Goal: Check status: Check status

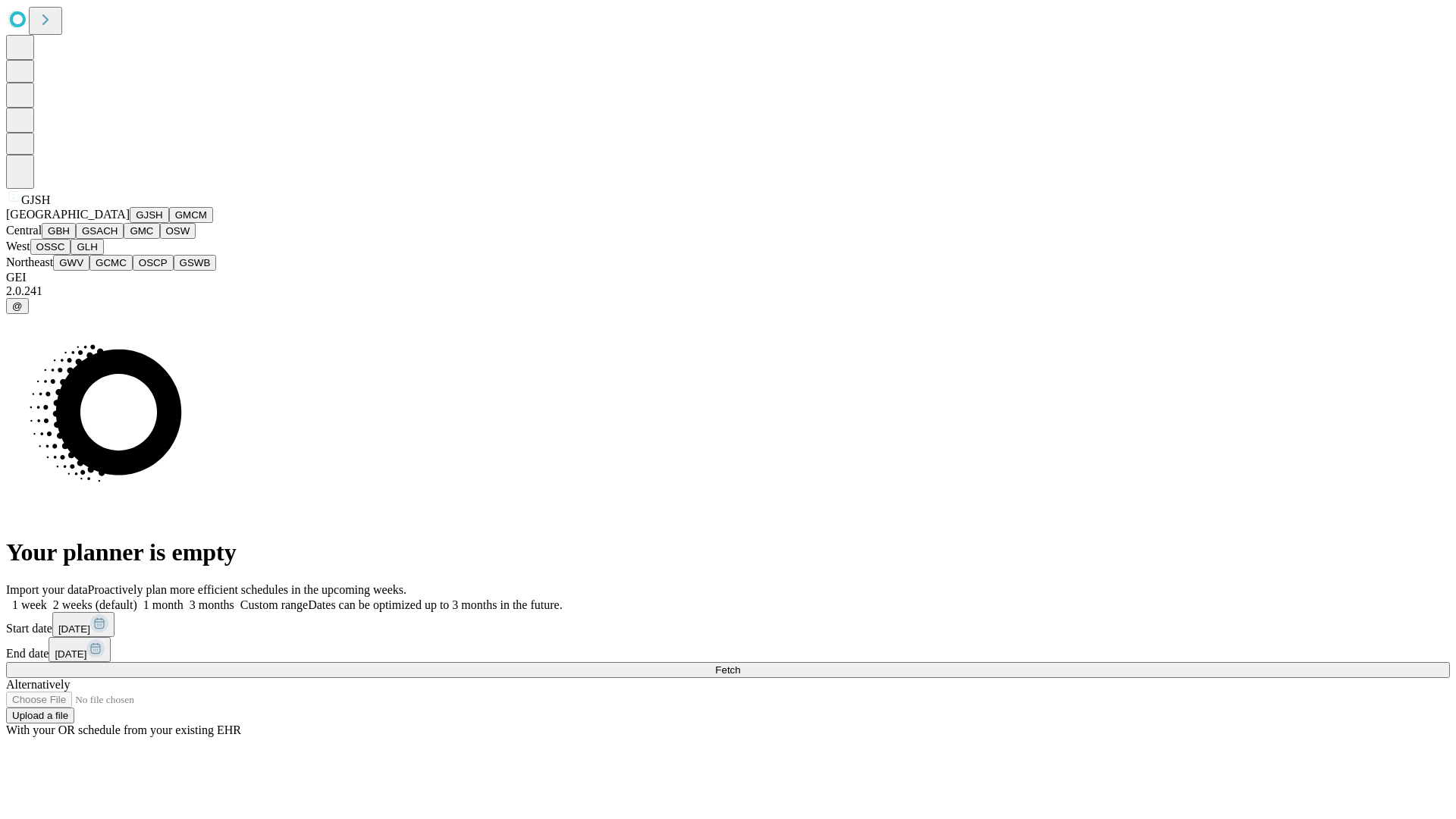
click at [130, 223] on button "GJSH" at bounding box center [149, 215] width 40 height 16
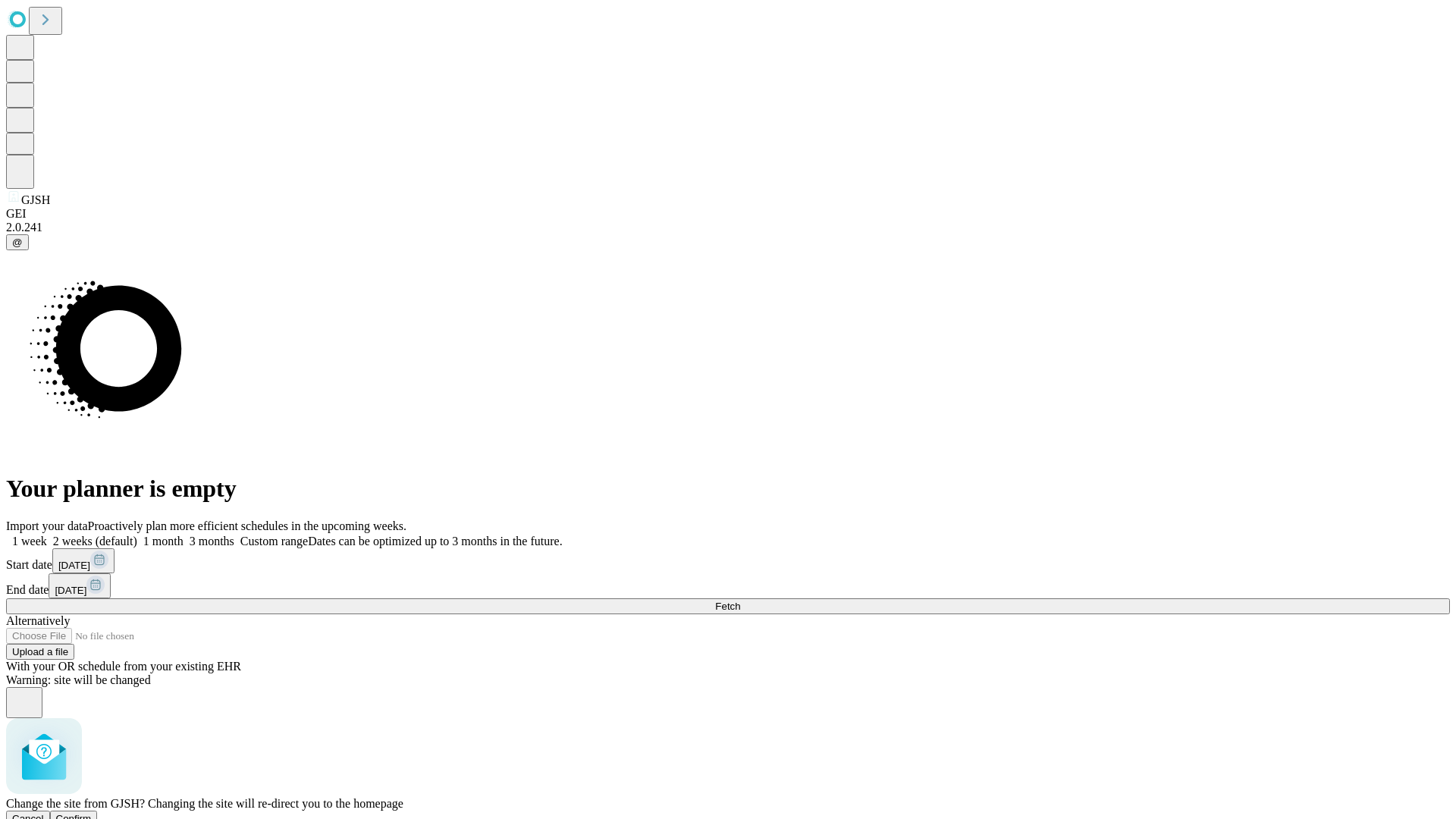
click at [92, 813] on span "Confirm" at bounding box center [74, 818] width 35 height 11
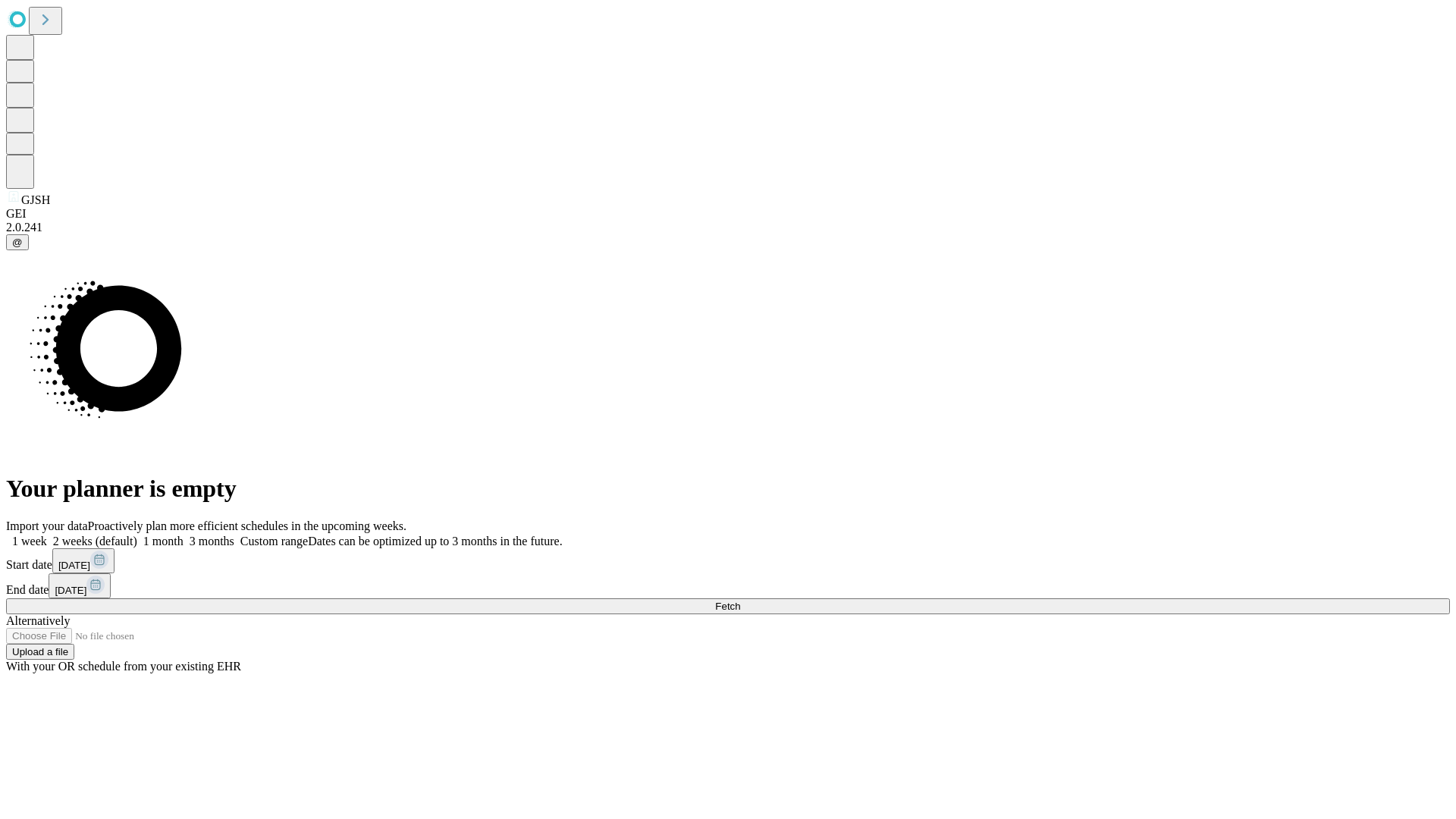
click at [47, 534] on label "1 week" at bounding box center [26, 540] width 41 height 13
click at [740, 601] on span "Fetch" at bounding box center [728, 606] width 25 height 11
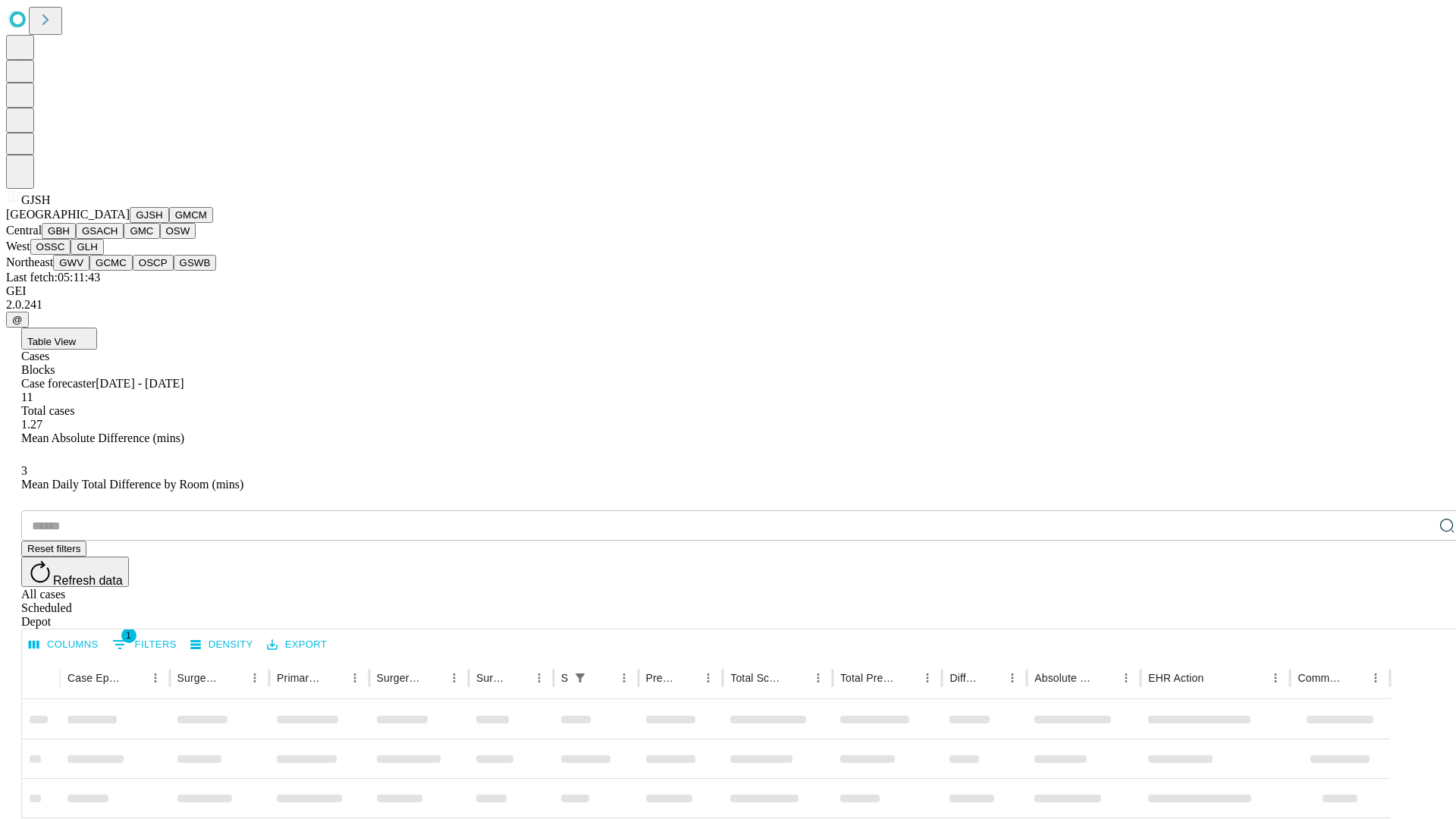
click at [169, 223] on button "GMCM" at bounding box center [191, 215] width 44 height 16
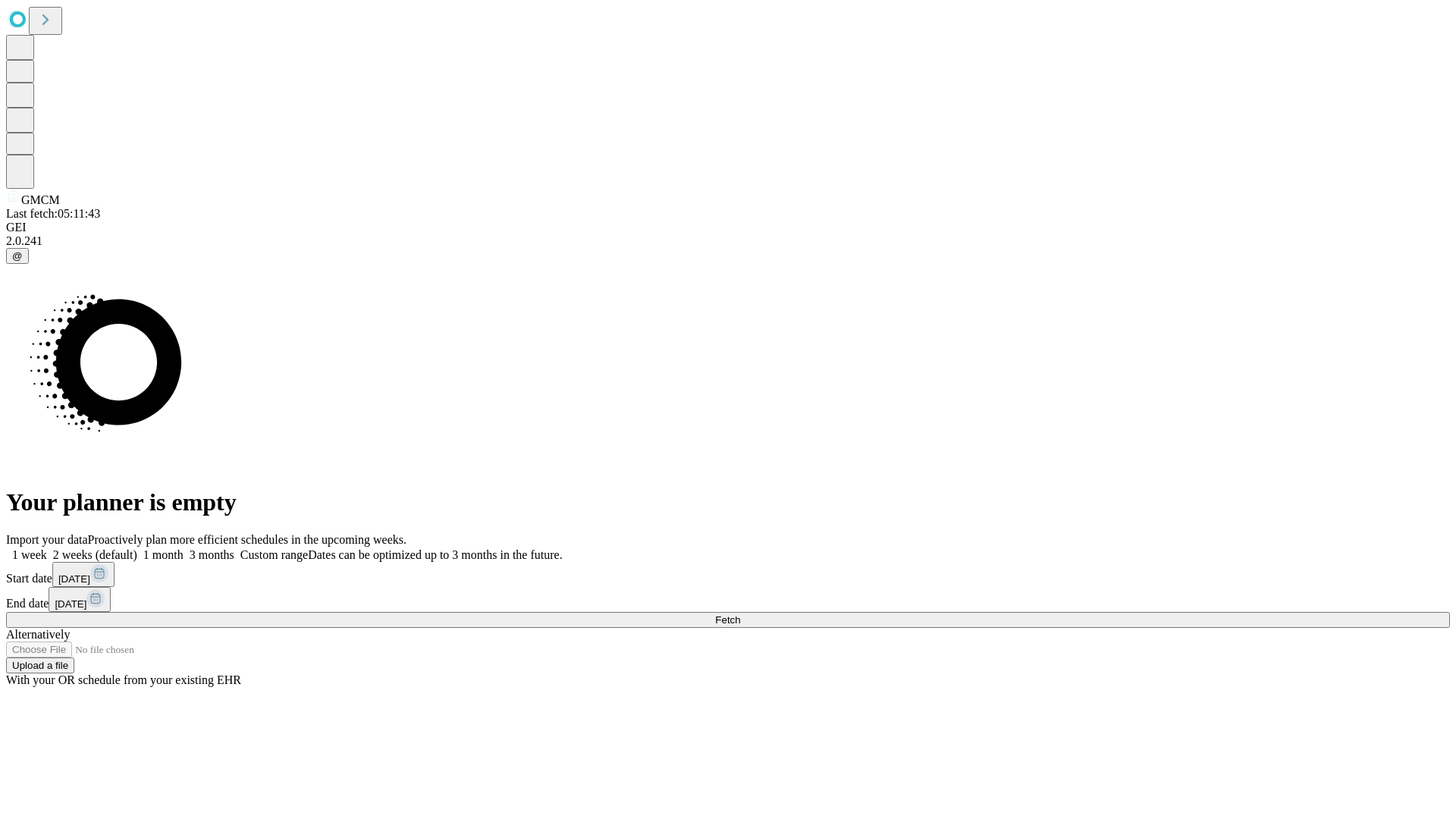
click at [47, 549] on label "1 week" at bounding box center [26, 554] width 41 height 13
click at [740, 614] on span "Fetch" at bounding box center [728, 619] width 25 height 11
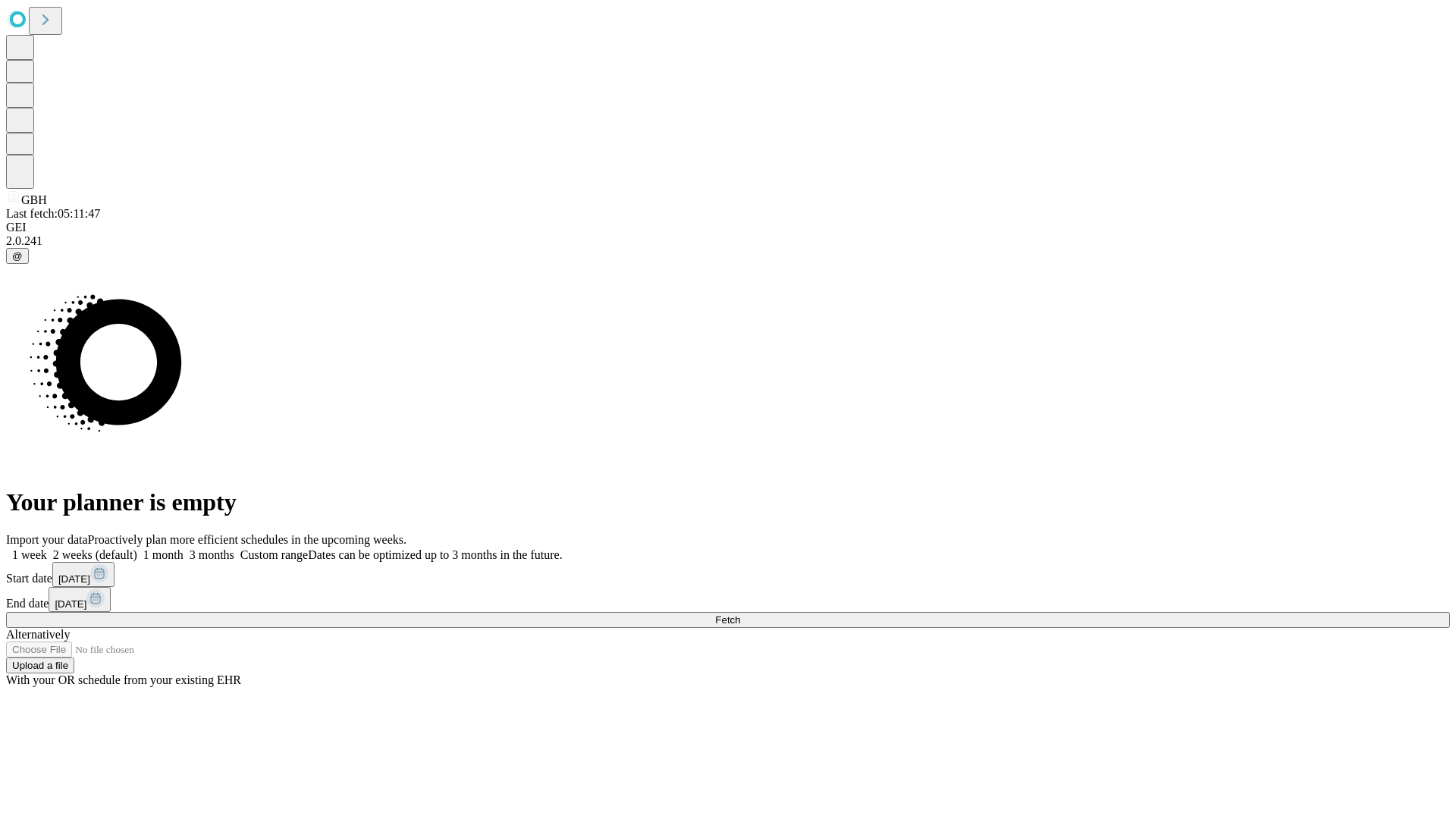
click at [47, 549] on label "1 week" at bounding box center [26, 554] width 41 height 13
click at [740, 614] on span "Fetch" at bounding box center [728, 619] width 25 height 11
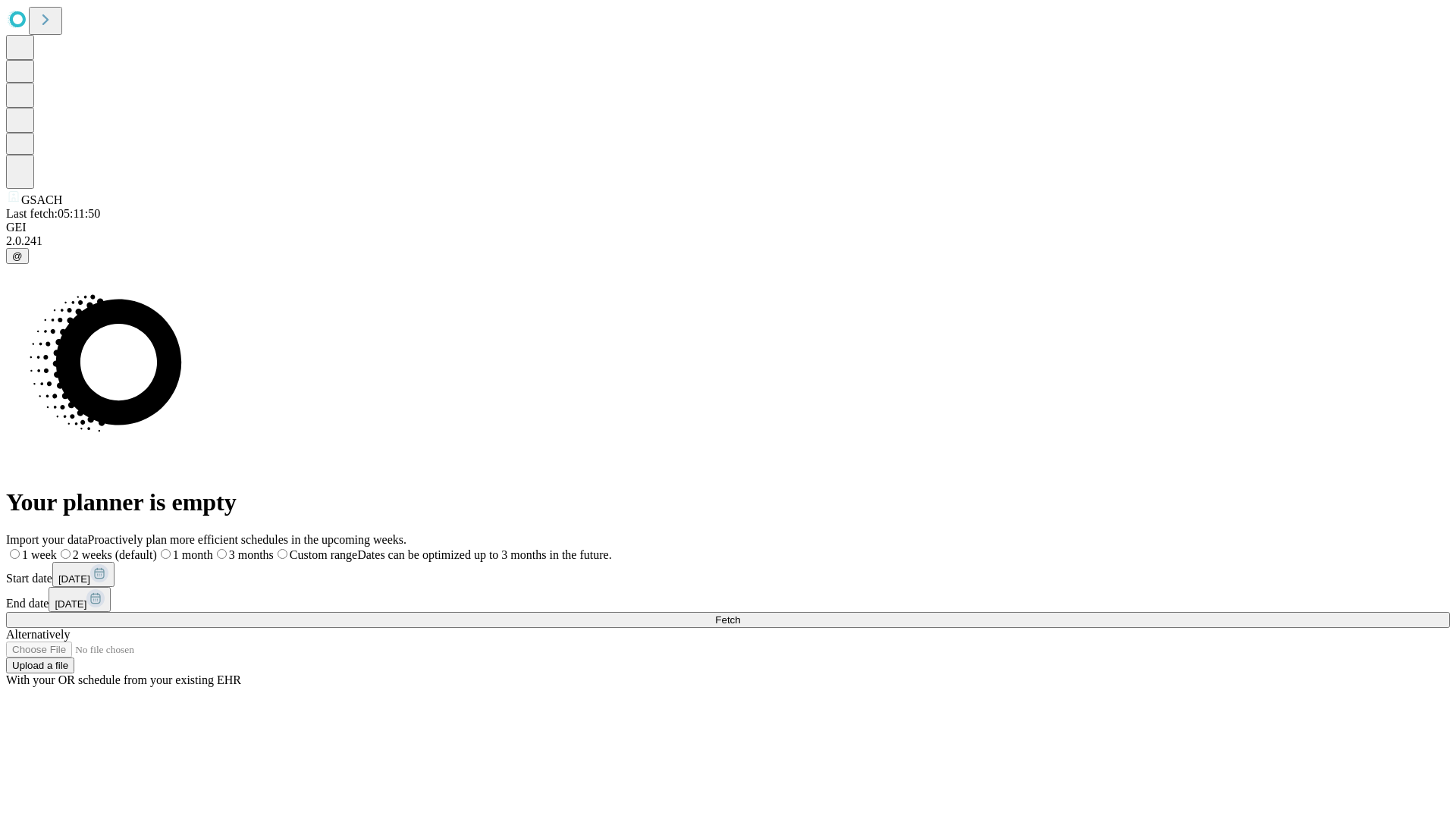
click at [56, 549] on label "1 week" at bounding box center [31, 554] width 51 height 13
click at [740, 614] on span "Fetch" at bounding box center [728, 619] width 25 height 11
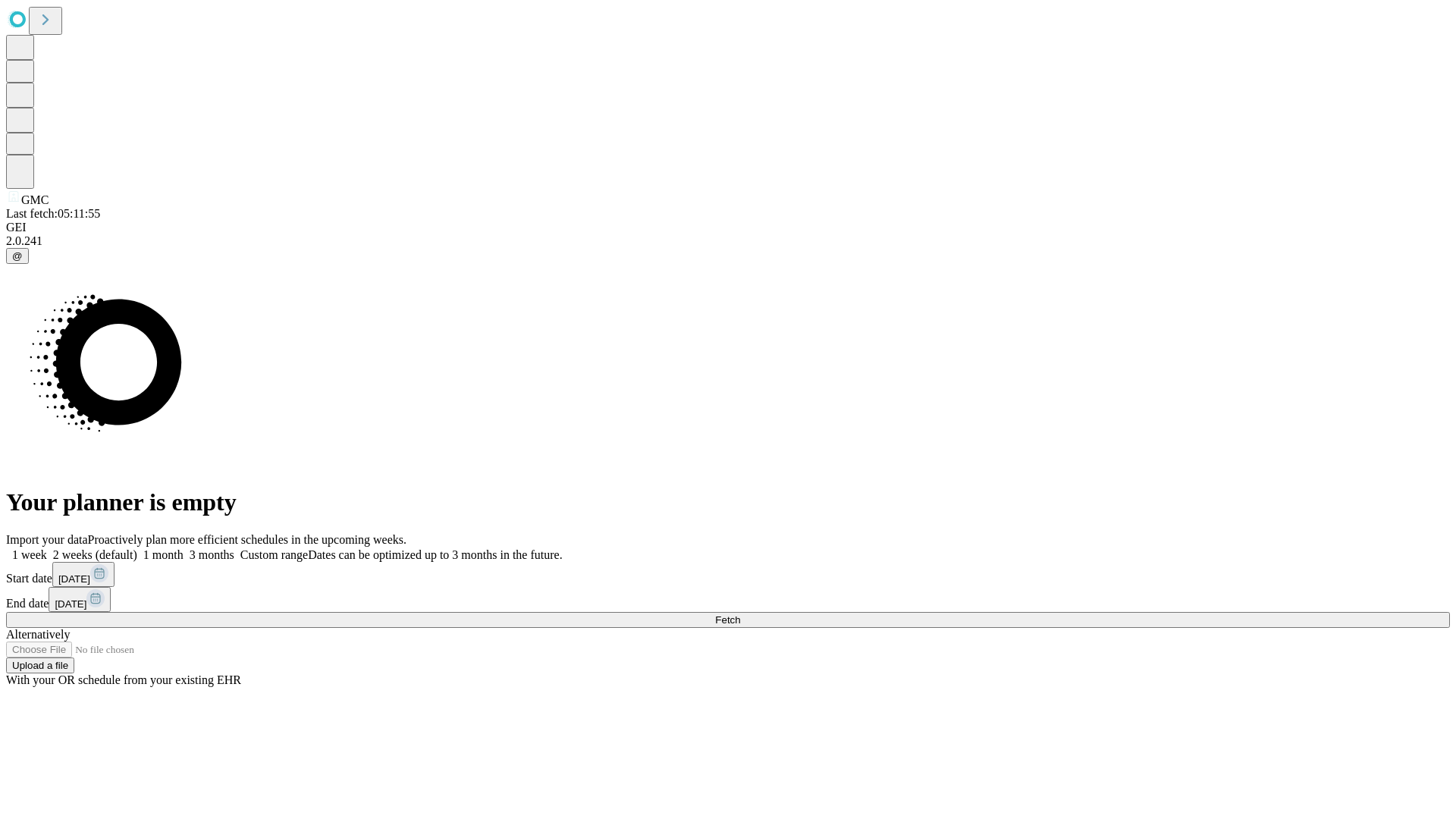
click at [740, 614] on span "Fetch" at bounding box center [728, 619] width 25 height 11
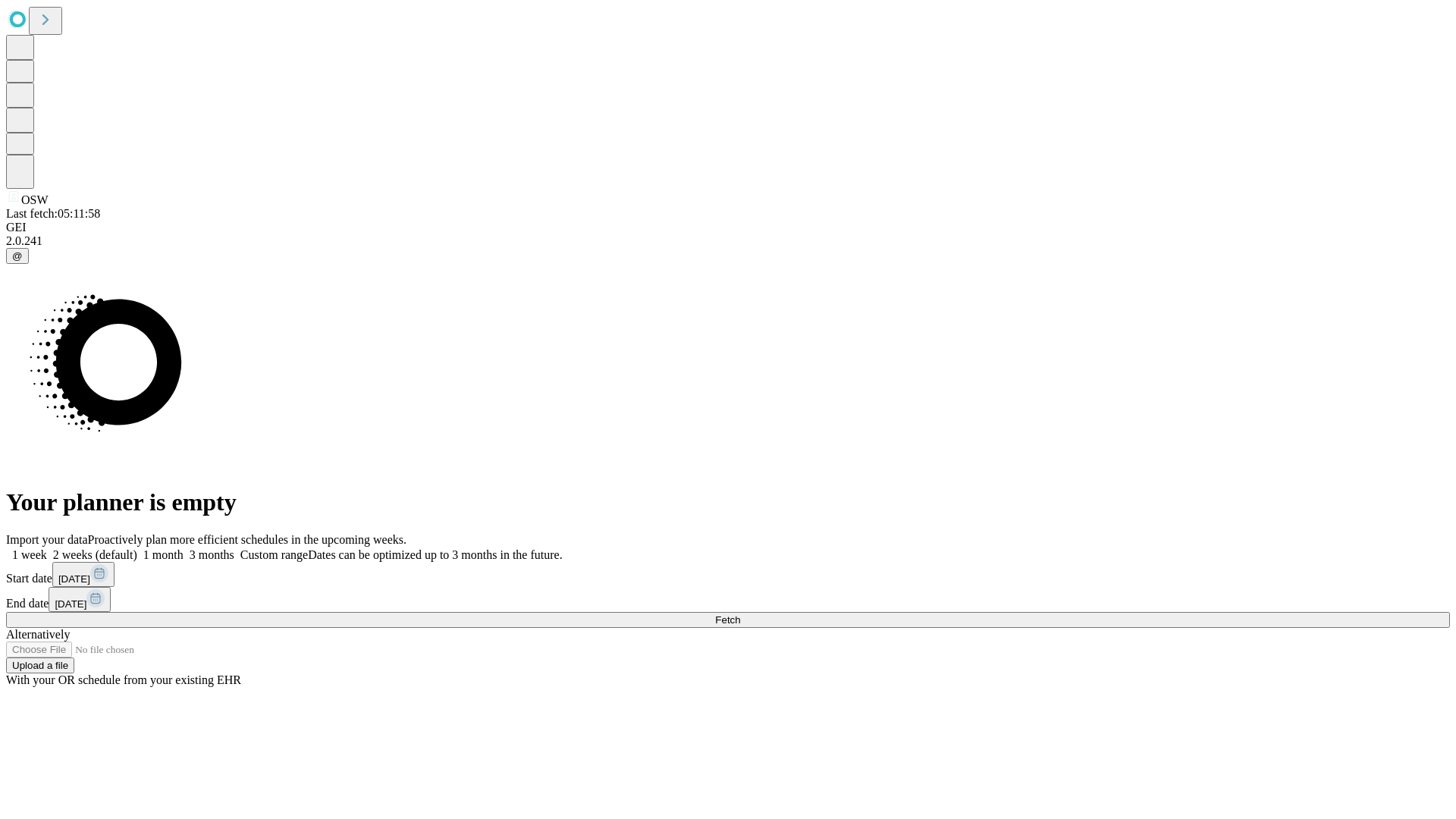
click at [740, 614] on span "Fetch" at bounding box center [728, 619] width 25 height 11
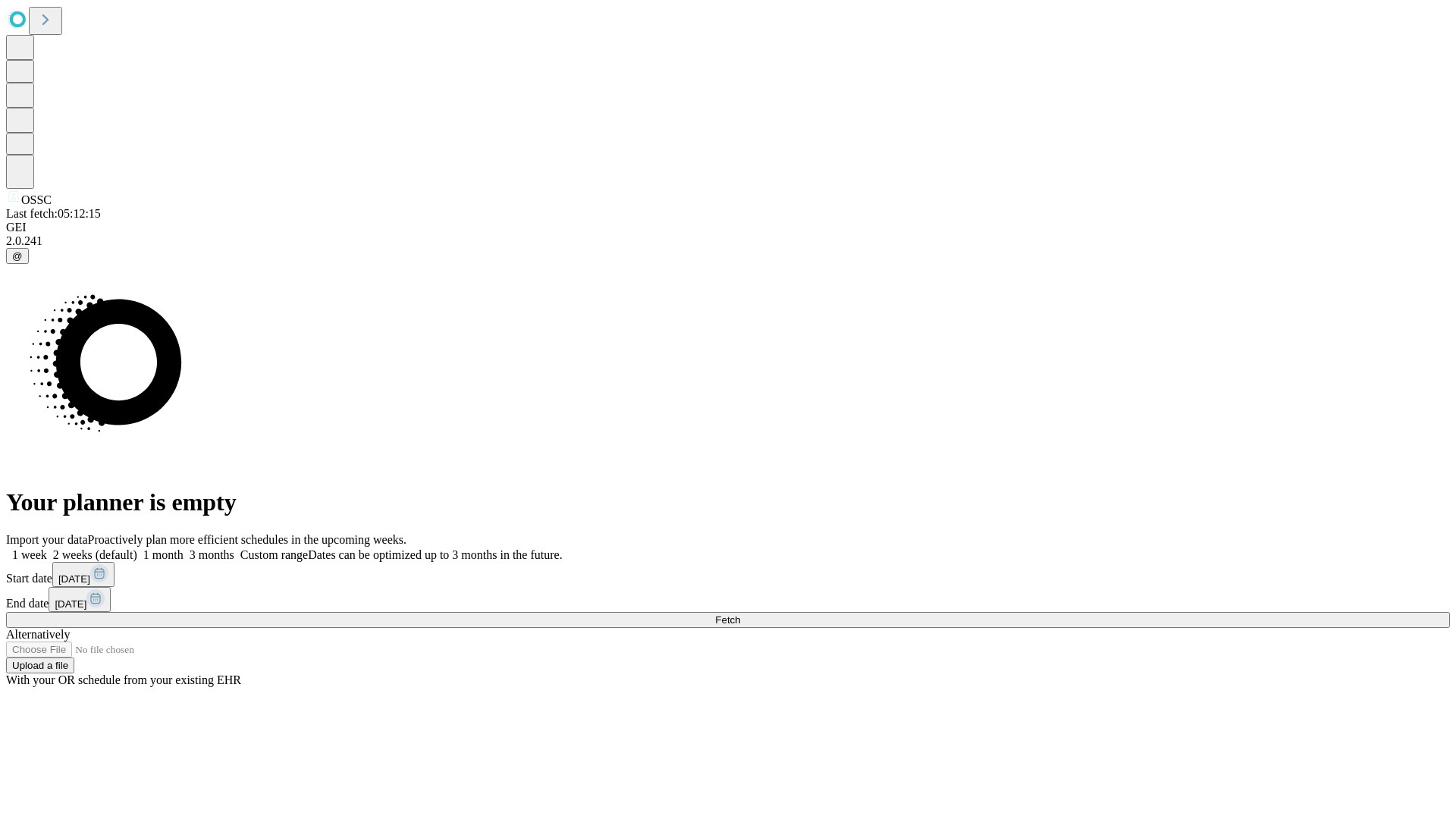
click at [47, 549] on label "1 week" at bounding box center [26, 554] width 41 height 13
click at [740, 614] on span "Fetch" at bounding box center [728, 619] width 25 height 11
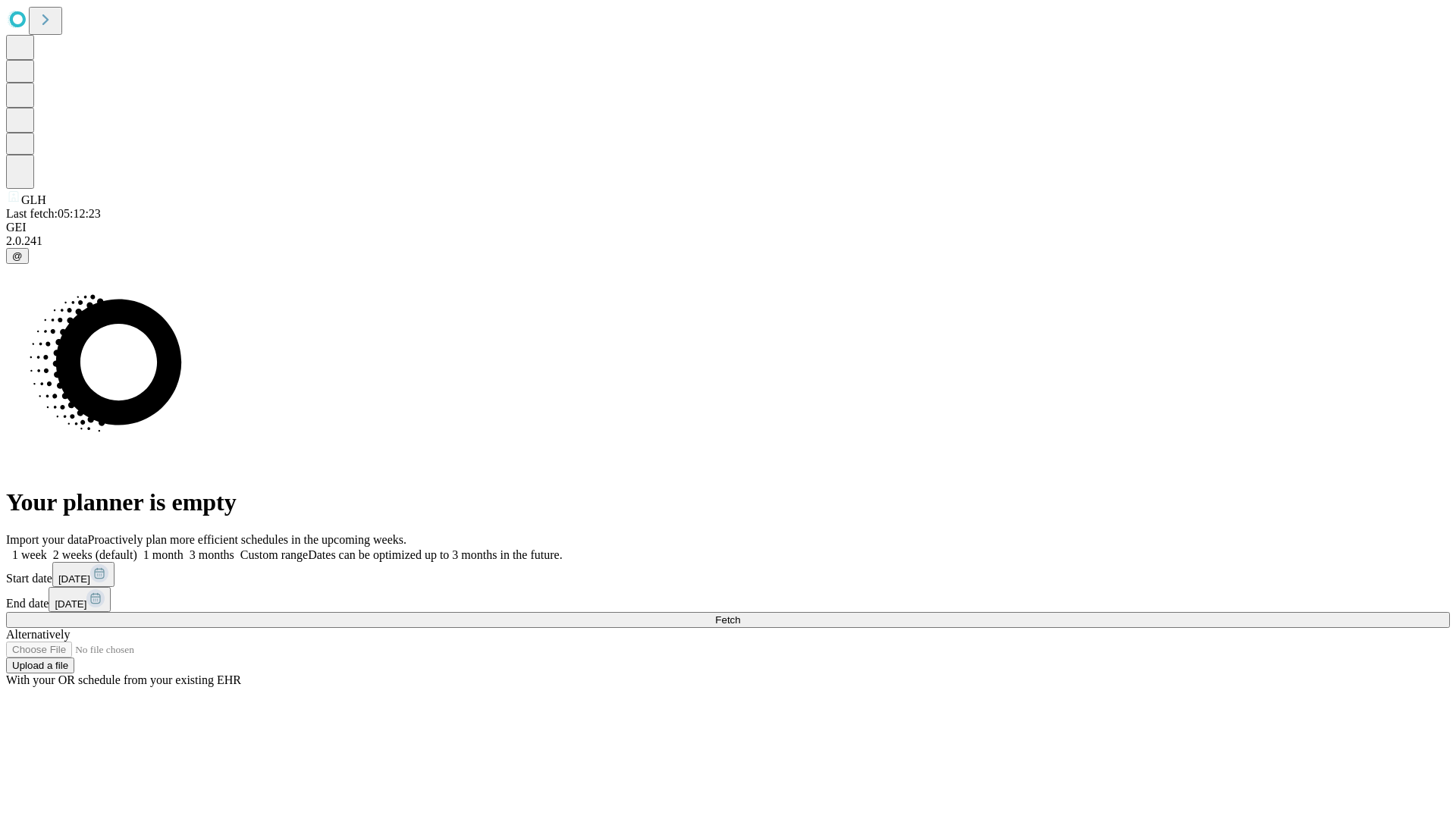
click at [740, 614] on span "Fetch" at bounding box center [728, 619] width 25 height 11
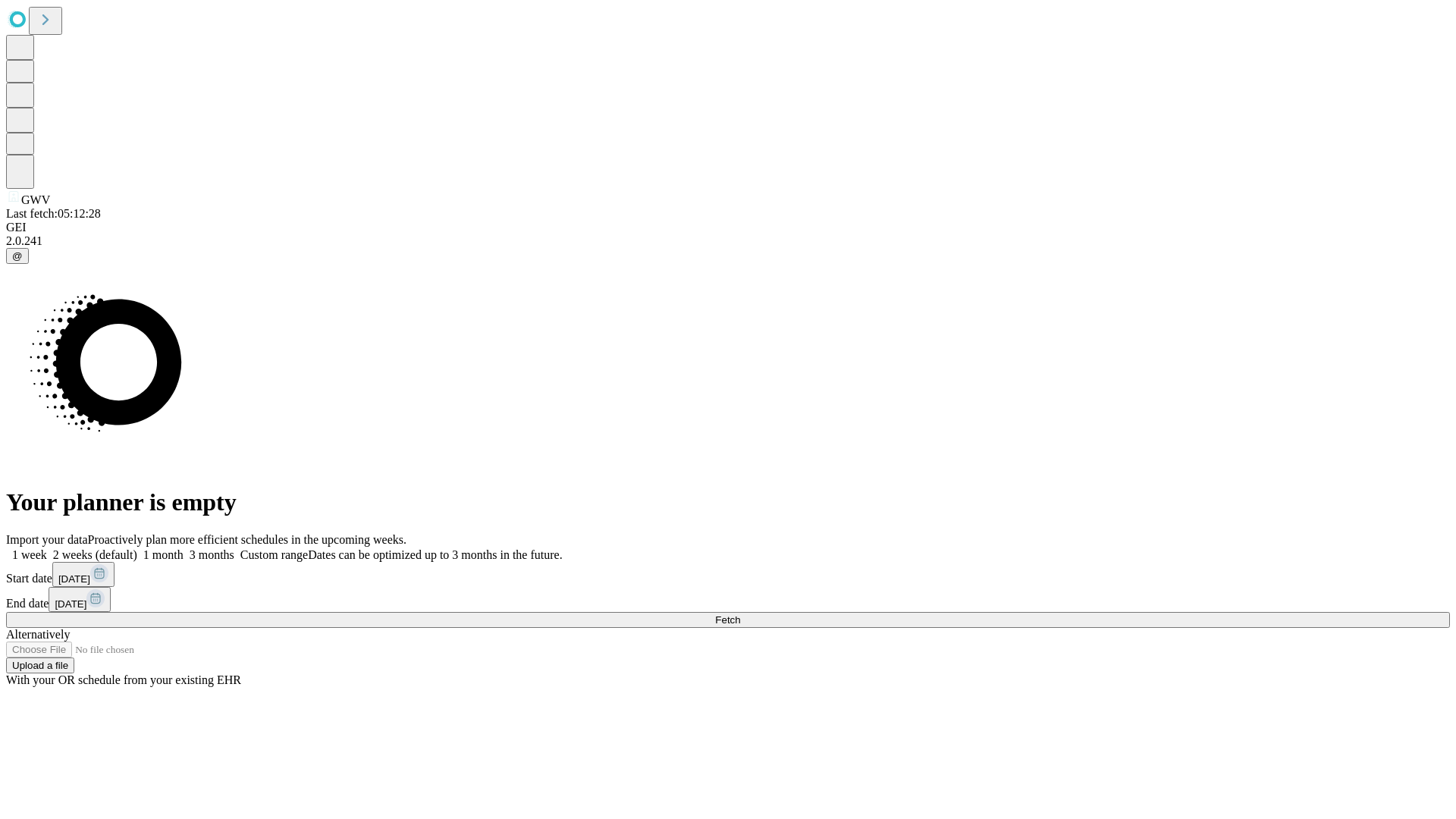
click at [47, 549] on label "1 week" at bounding box center [26, 554] width 41 height 13
click at [740, 614] on span "Fetch" at bounding box center [728, 619] width 25 height 11
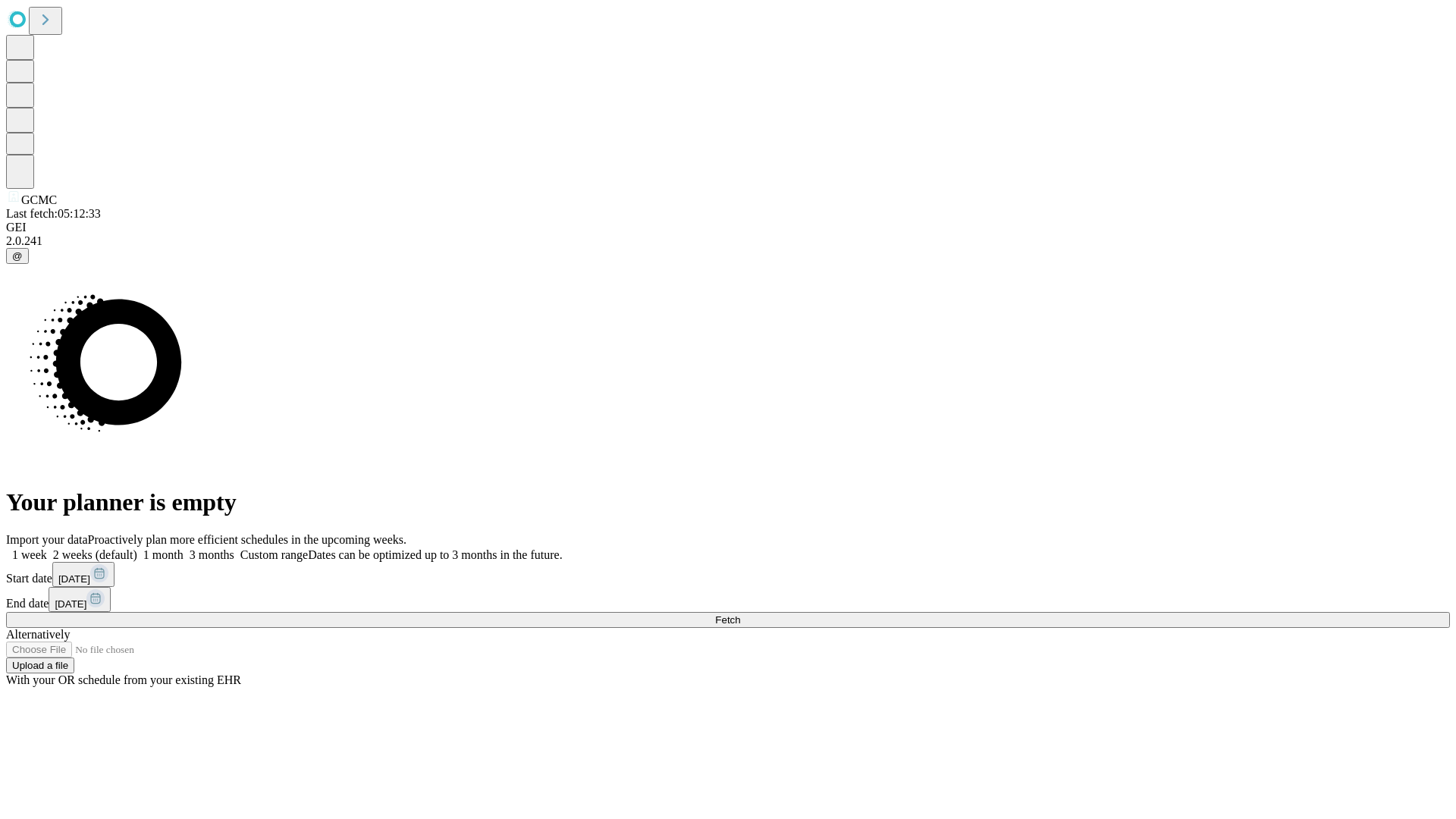
click at [47, 549] on label "1 week" at bounding box center [26, 554] width 41 height 13
click at [740, 614] on span "Fetch" at bounding box center [728, 619] width 25 height 11
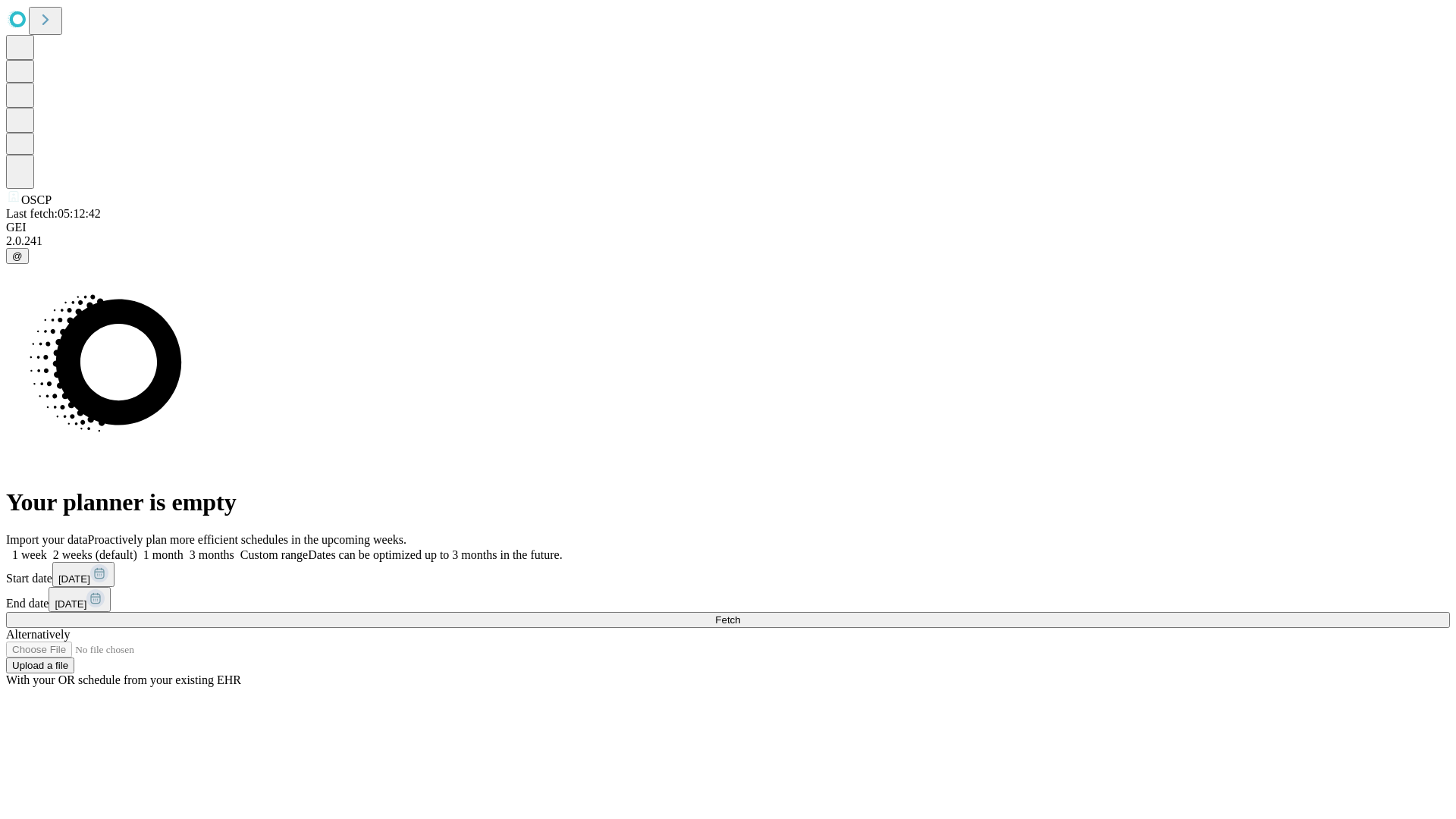
click at [47, 549] on label "1 week" at bounding box center [26, 554] width 41 height 13
click at [740, 614] on span "Fetch" at bounding box center [728, 619] width 25 height 11
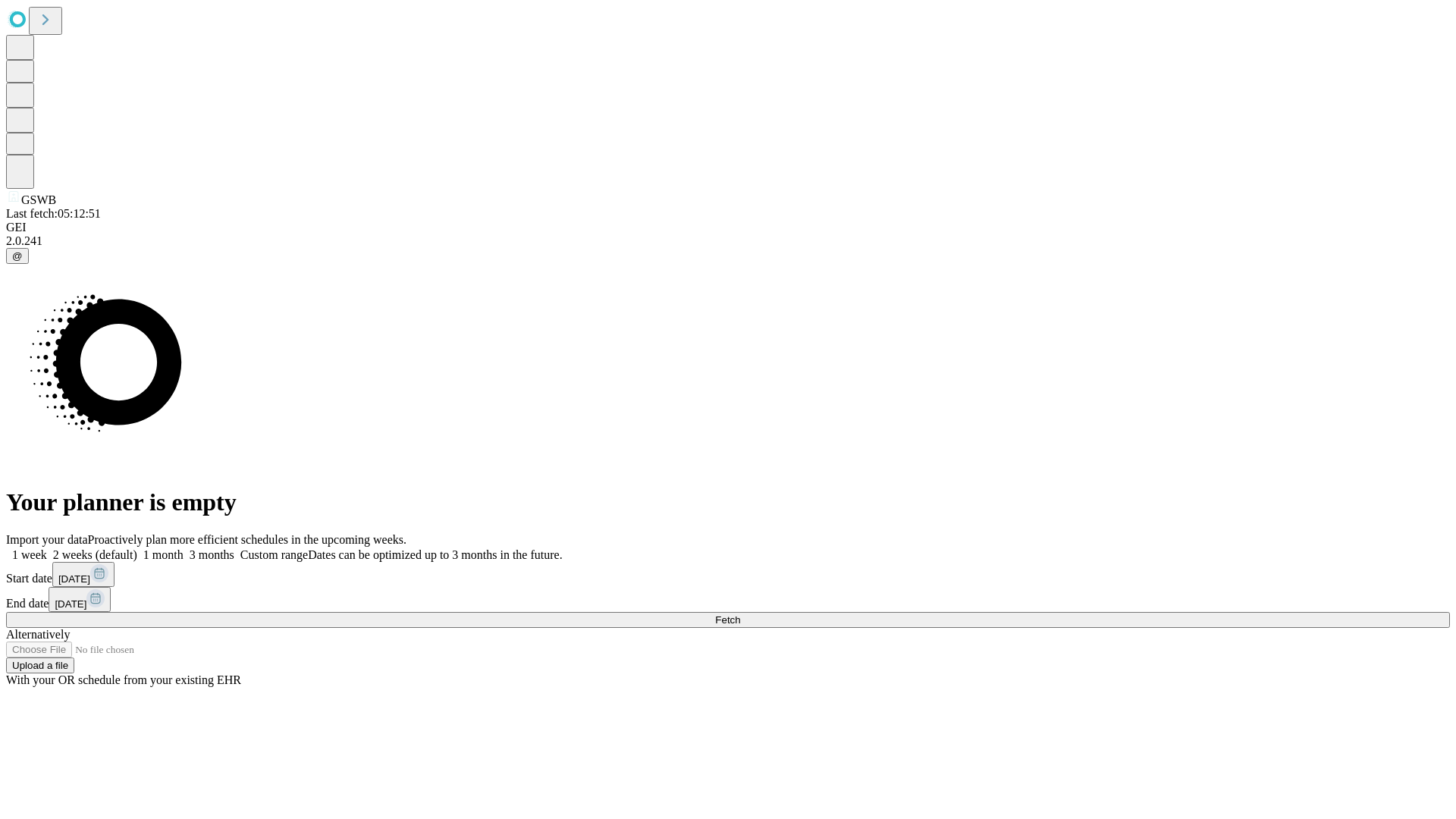
click at [47, 549] on label "1 week" at bounding box center [26, 554] width 41 height 13
click at [740, 614] on span "Fetch" at bounding box center [728, 619] width 25 height 11
